Goal: Navigation & Orientation: Find specific page/section

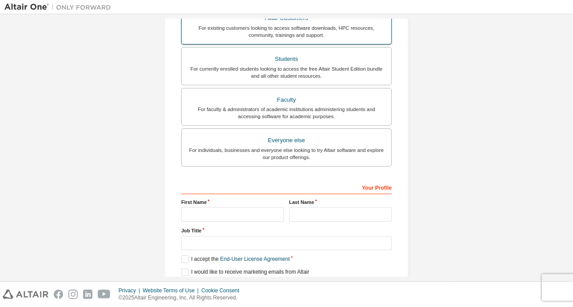
scroll to position [133, 0]
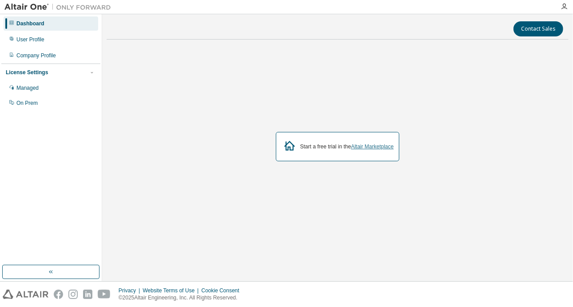
click at [372, 146] on link "Altair Marketplace" at bounding box center [372, 147] width 43 height 6
